Goal: Information Seeking & Learning: Learn about a topic

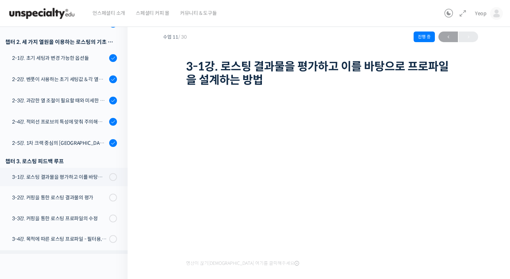
scroll to position [166, 0]
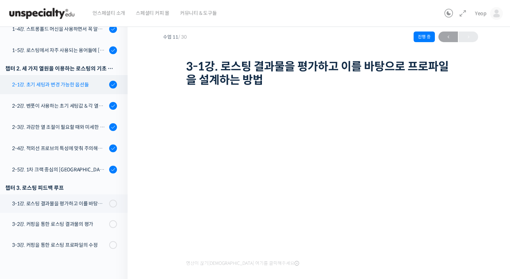
click at [75, 83] on div "2-1강. 초기 세팅과 변경 가능한 옵션들" at bounding box center [59, 85] width 95 height 8
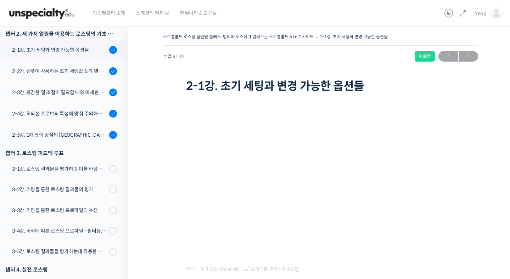
scroll to position [221, 0]
click at [341, 13] on div "언스페셜티 소개 스페셜티 커피 몰 커뮤니티 & 도구들" at bounding box center [264, 13] width 355 height 27
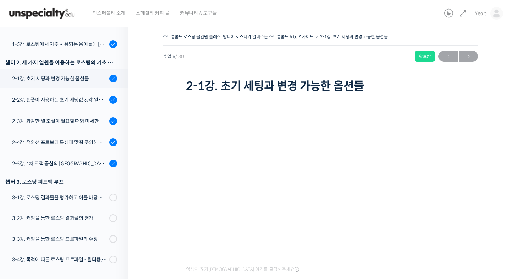
scroll to position [221, 0]
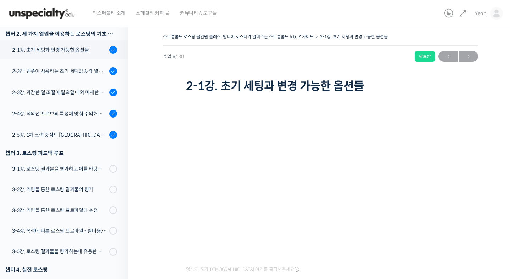
click at [467, 85] on div "스트롱홀드 로스팅 올인원 클래스: 탑티어 로스터가 알려주는 스트롱홀드 A to Z 가이드 2-1강. 초기 세팅과 변경 가능한 옵션들 완료함 수…" at bounding box center [320, 63] width 315 height 63
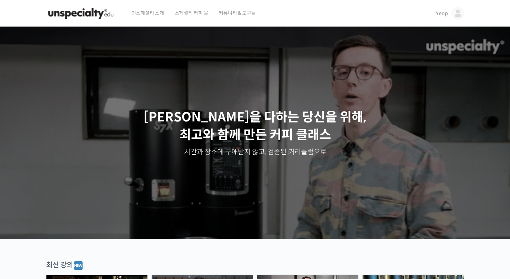
scroll to position [0, 0]
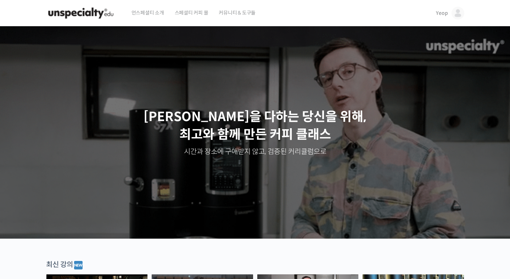
click at [447, 11] on span "Yeop" at bounding box center [442, 13] width 12 height 6
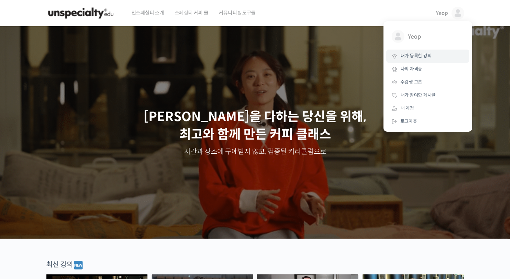
click at [421, 55] on span "내가 등록한 강의" at bounding box center [416, 56] width 31 height 6
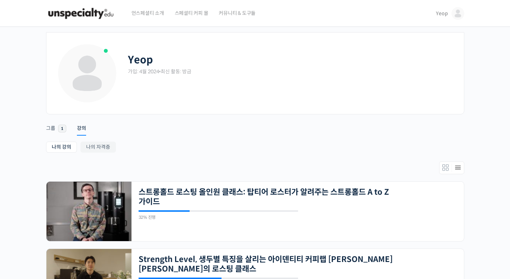
click at [196, 152] on ul "나의 강의 My 강의 나의 자격증" at bounding box center [255, 148] width 418 height 13
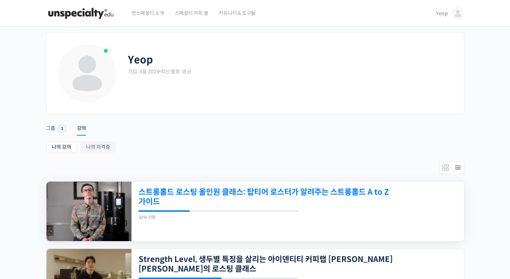
click at [189, 196] on link "스트롱홀드 로스팅 올인원 클래스: 탑티어 로스터가 알려주는 스트롱홀드 A to Z 가이드" at bounding box center [266, 198] width 255 height 20
click at [157, 191] on link "스트롱홀드 로스팅 올인원 클래스: 탑티어 로스터가 알려주는 스트롱홀드 A to Z 가이드" at bounding box center [266, 198] width 255 height 20
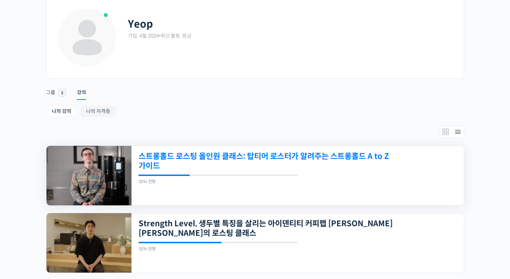
scroll to position [37, 0]
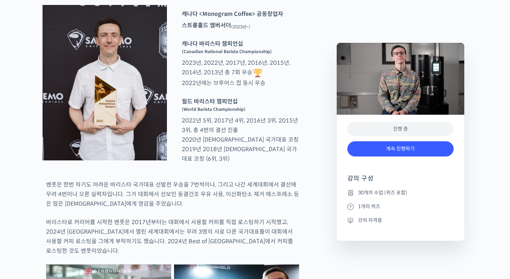
scroll to position [326, 0]
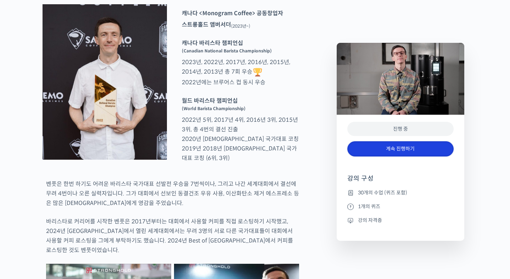
click at [394, 149] on link "계속 진행하기" at bounding box center [400, 148] width 106 height 15
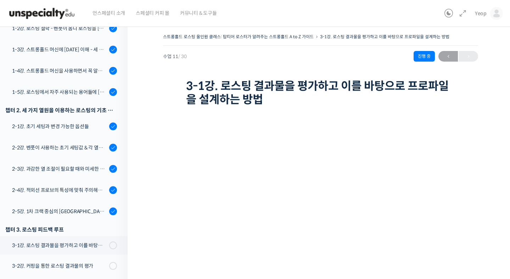
scroll to position [143, 0]
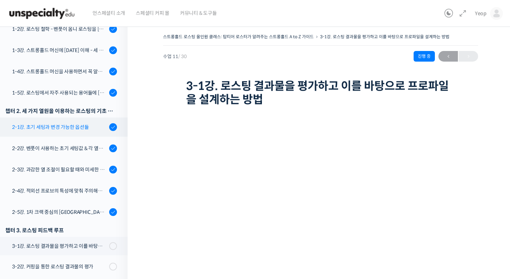
click at [51, 127] on div "2-1강. 초기 세팅과 변경 가능한 옵션들" at bounding box center [59, 127] width 95 height 8
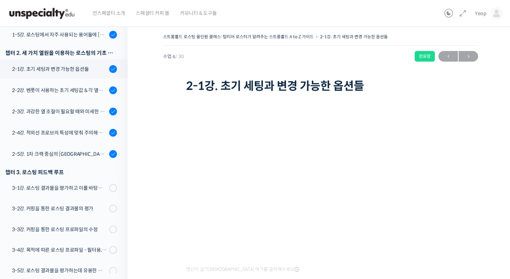
scroll to position [221, 0]
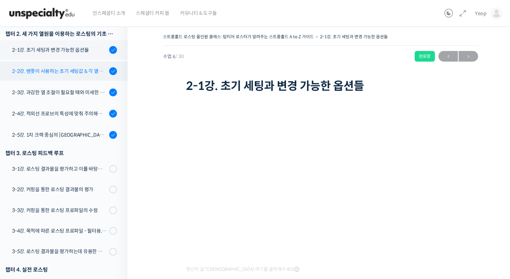
click at [61, 69] on div "2-2강. 벤풋이 사용하는 초기 세팅값 & 각 열원이 하는 역할" at bounding box center [59, 71] width 95 height 8
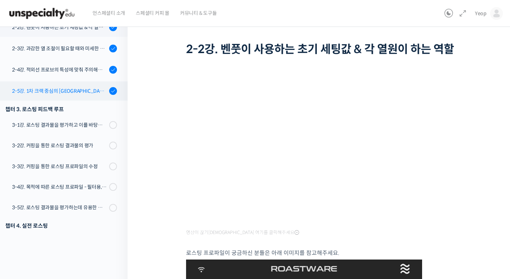
scroll to position [226, 0]
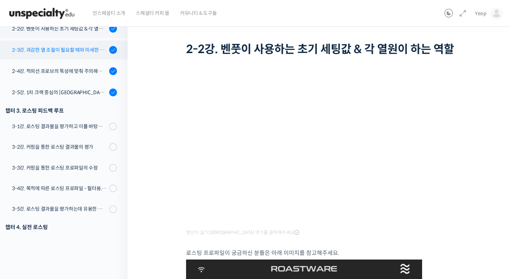
click at [49, 53] on div "2-3강. 과감한 열 조절이 필요할 때와 미세한 열 조절이 필요할 때" at bounding box center [59, 50] width 95 height 8
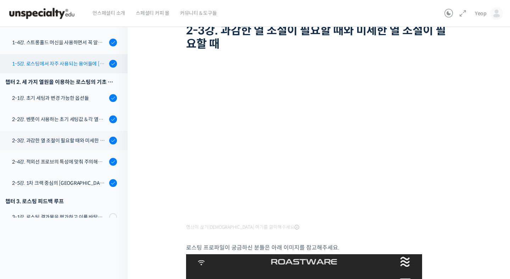
scroll to position [117, 0]
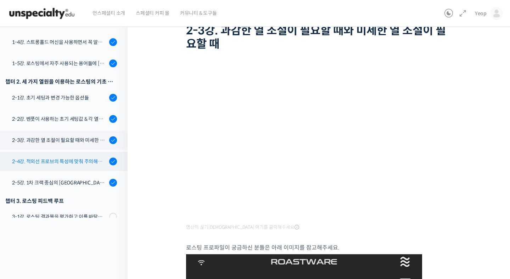
click at [84, 163] on div "2-4강. 적외선 프로브의 특성에 맞춰 주의해야 할 점들" at bounding box center [59, 162] width 95 height 8
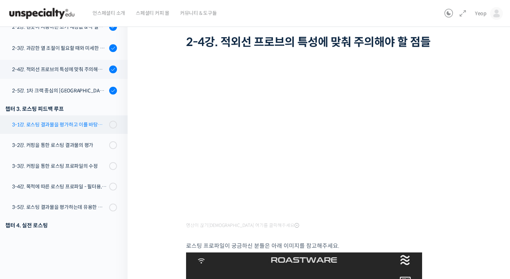
scroll to position [218, 0]
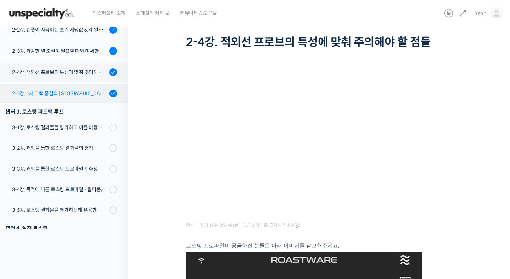
click at [79, 94] on div "2-5강. 1차 크랙 중심의 [GEOGRAPHIC_DATA]에 관하여" at bounding box center [59, 94] width 95 height 8
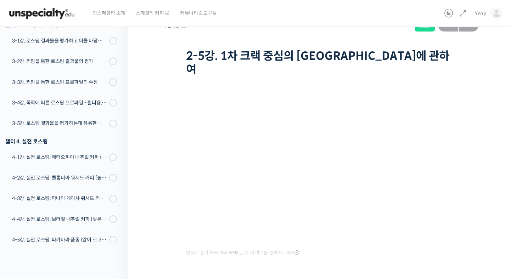
scroll to position [2, 0]
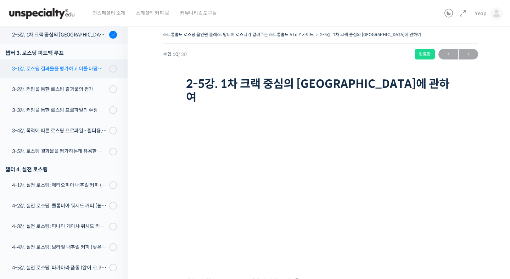
click at [73, 68] on div "3-1강. 로스팅 결과물을 평가하고 이를 바탕으로 프로파일을 설계하는 방법" at bounding box center [59, 69] width 95 height 8
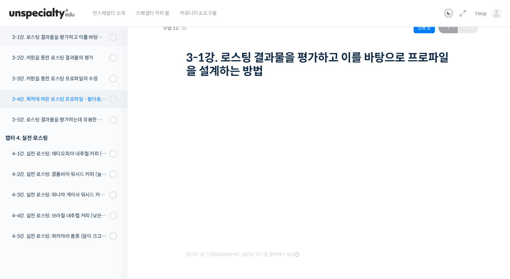
scroll to position [324, 0]
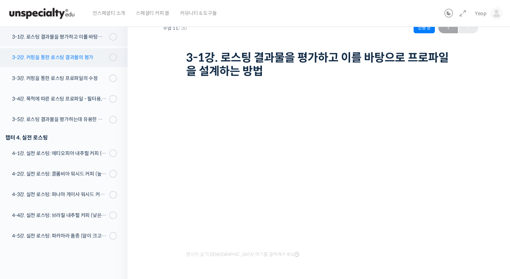
click at [71, 55] on div "3-2강. 커핑을 통한 로스팅 결과물의 평가" at bounding box center [59, 58] width 95 height 8
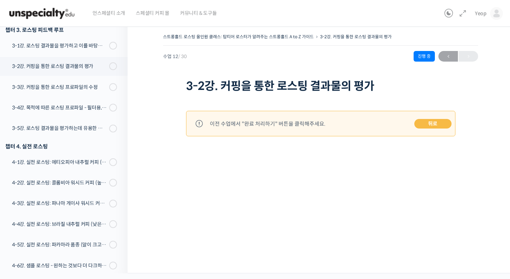
scroll to position [374, 0]
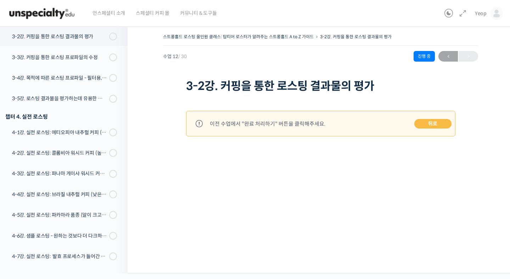
click at [430, 124] on link "뒤로" at bounding box center [433, 124] width 37 height 10
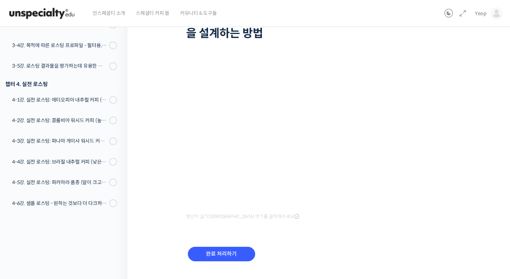
scroll to position [81, 0]
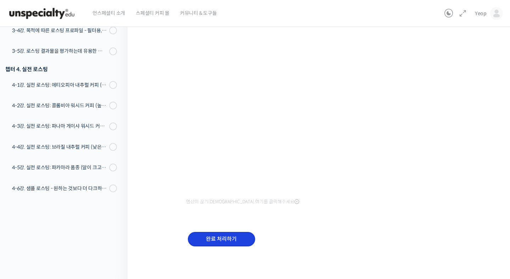
click at [225, 238] on input "완료 처리하기" at bounding box center [221, 239] width 67 height 15
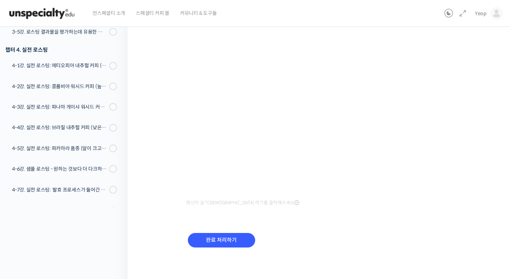
scroll to position [67, 0]
click at [238, 243] on input "완료 처리하기" at bounding box center [221, 240] width 67 height 15
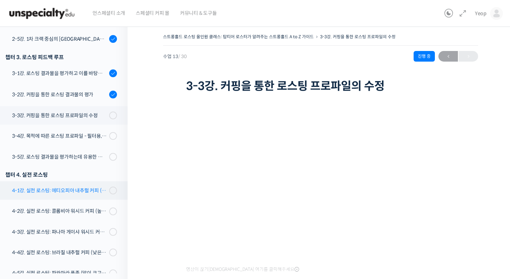
scroll to position [259, 0]
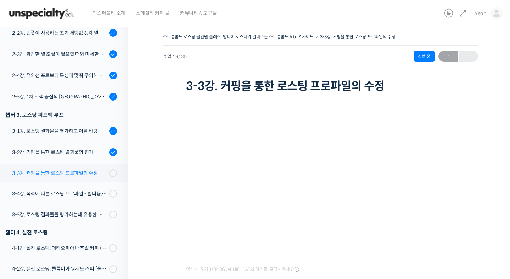
click at [79, 171] on div "3-3강. 커핑을 통한 로스팅 프로파일의 수정" at bounding box center [59, 173] width 95 height 8
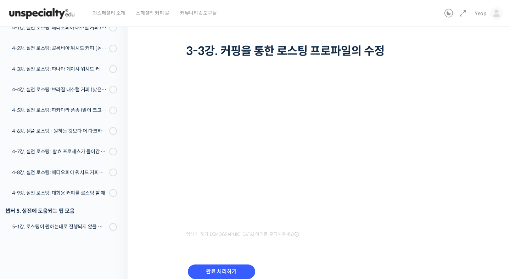
scroll to position [67, 0]
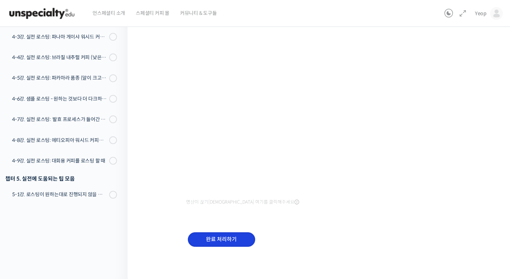
click at [222, 240] on input "완료 처리하기" at bounding box center [221, 240] width 67 height 15
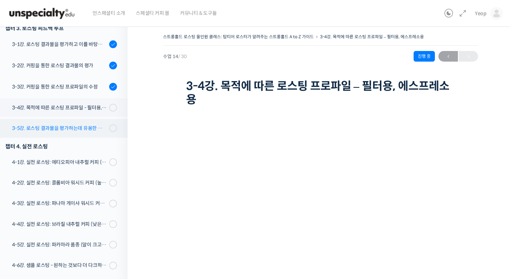
scroll to position [335, 0]
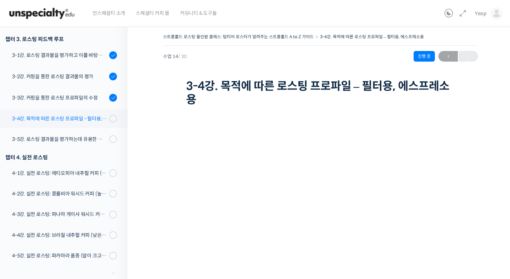
click at [58, 116] on div "3-4강. 목적에 따른 로스팅 프로파일 - 필터용, 에스프레소용" at bounding box center [59, 119] width 95 height 8
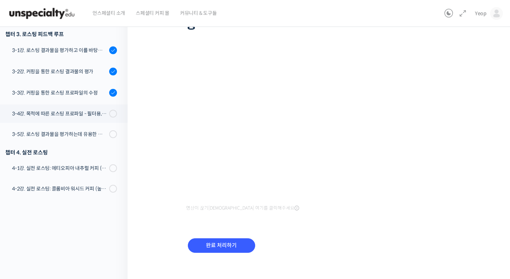
scroll to position [81, 0]
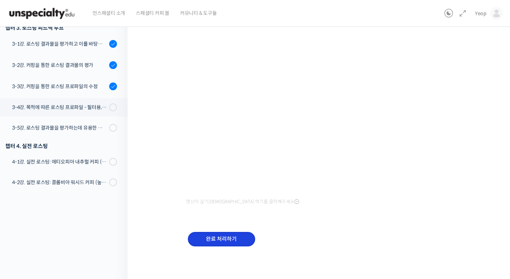
click at [211, 235] on input "완료 처리하기" at bounding box center [221, 239] width 67 height 15
click at [212, 239] on input "완료 처리하기" at bounding box center [221, 239] width 67 height 15
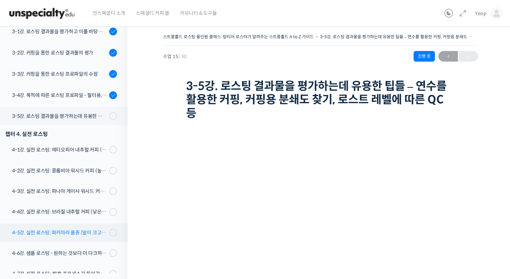
scroll to position [331, 0]
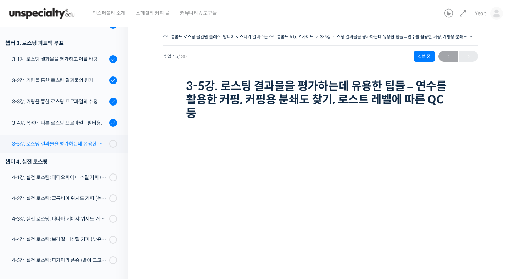
click at [82, 143] on div "3-5강. 로스팅 결과물을 평가하는데 유용한 팁들 - 연수를 활용한 커핑, 커핑용 분쇄도 찾기, 로스트 레벨에 따른 QC 등" at bounding box center [59, 144] width 95 height 8
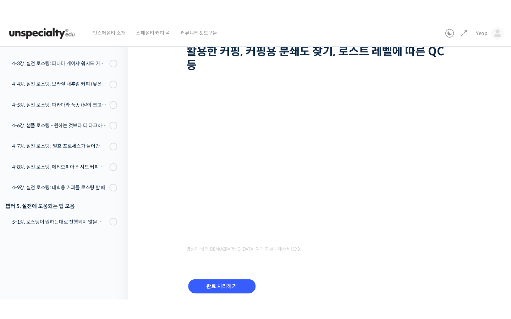
scroll to position [55, 0]
